Goal: Task Accomplishment & Management: Manage account settings

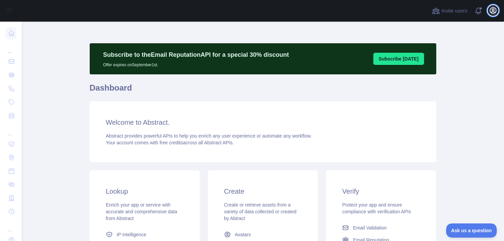
click at [496, 13] on icon "button" at bounding box center [493, 10] width 8 height 8
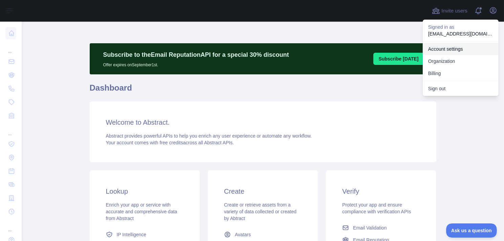
click at [462, 45] on link "Account settings" at bounding box center [461, 49] width 76 height 12
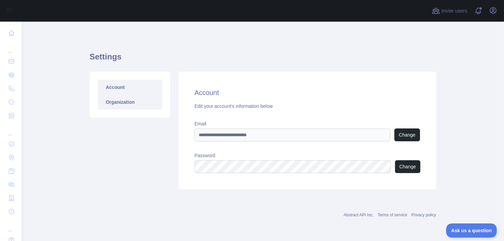
click at [134, 104] on link "Organization" at bounding box center [130, 102] width 64 height 15
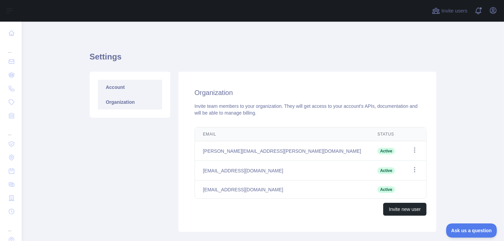
click at [134, 87] on link "Account" at bounding box center [130, 87] width 64 height 15
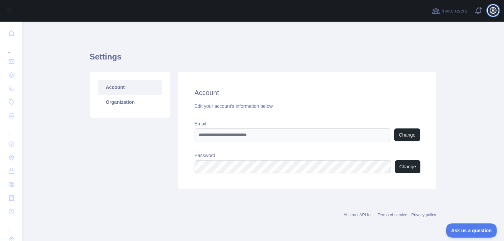
click at [492, 9] on icon "button" at bounding box center [493, 10] width 6 height 6
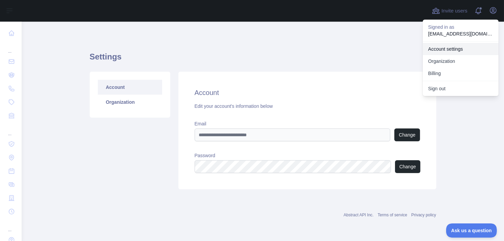
click at [465, 53] on link "Account settings" at bounding box center [461, 49] width 76 height 12
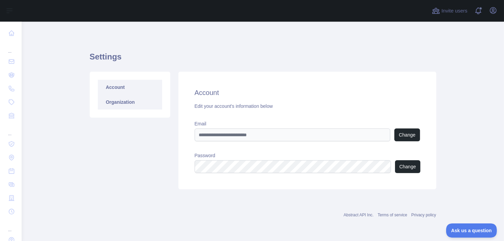
click at [135, 100] on link "Organization" at bounding box center [130, 102] width 64 height 15
